Goal: Information Seeking & Learning: Learn about a topic

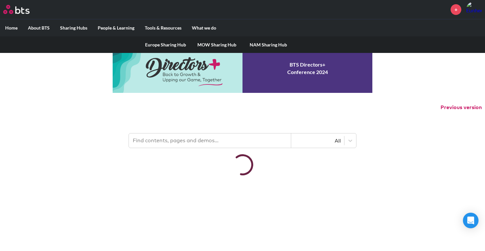
click at [214, 43] on link "MOW Sharing Hub" at bounding box center [216, 44] width 51 height 17
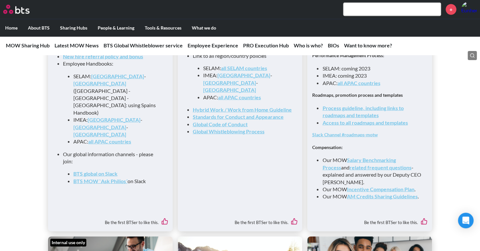
scroll to position [681, 0]
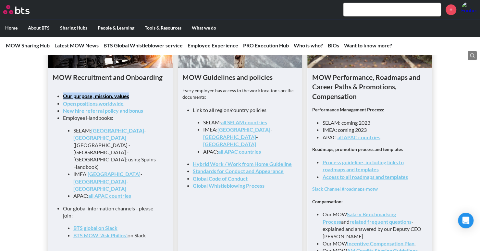
drag, startPoint x: 133, startPoint y: 100, endPoint x: 63, endPoint y: 101, distance: 70.1
click at [63, 99] on li "Our purpose, mission, values" at bounding box center [113, 95] width 100 height 7
copy link "Our purpose, mission, values"
click at [109, 99] on link "Our purpose, mission, values" at bounding box center [96, 95] width 66 height 6
